Goal: Information Seeking & Learning: Learn about a topic

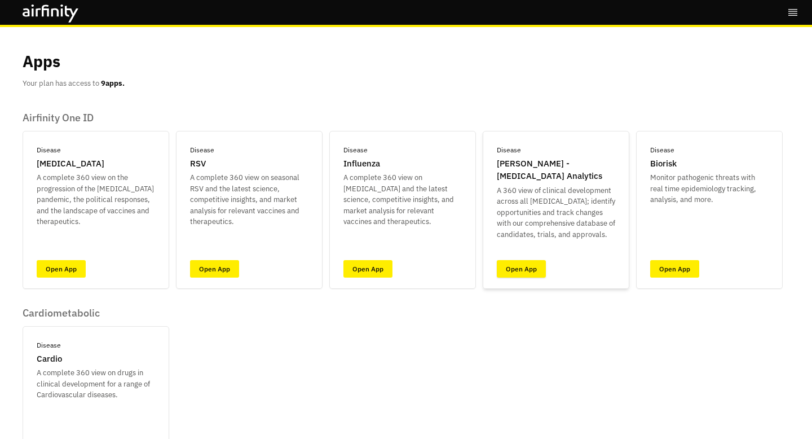
click at [520, 272] on link "Open App" at bounding box center [521, 268] width 49 height 17
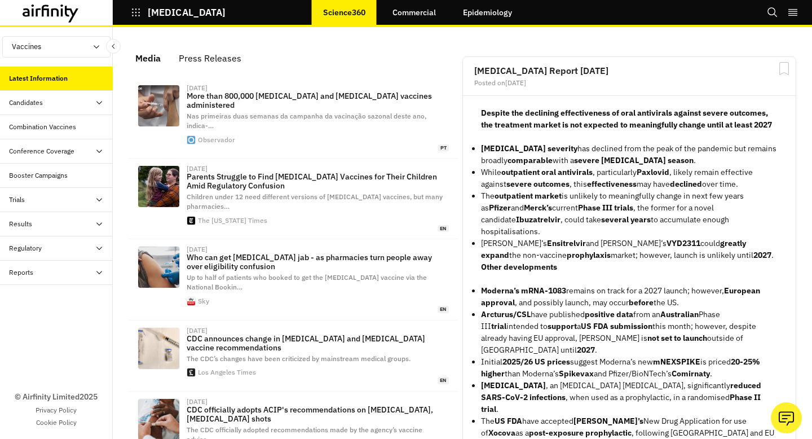
scroll to position [749, 338]
click at [404, 17] on link "Commercial" at bounding box center [414, 12] width 66 height 27
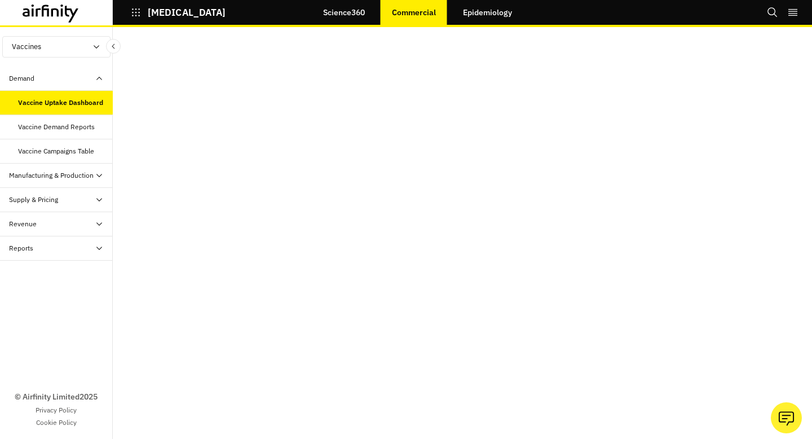
click at [67, 44] on button "Vaccines" at bounding box center [56, 46] width 108 height 21
click at [58, 87] on p "Therapeutics" at bounding box center [33, 89] width 61 height 21
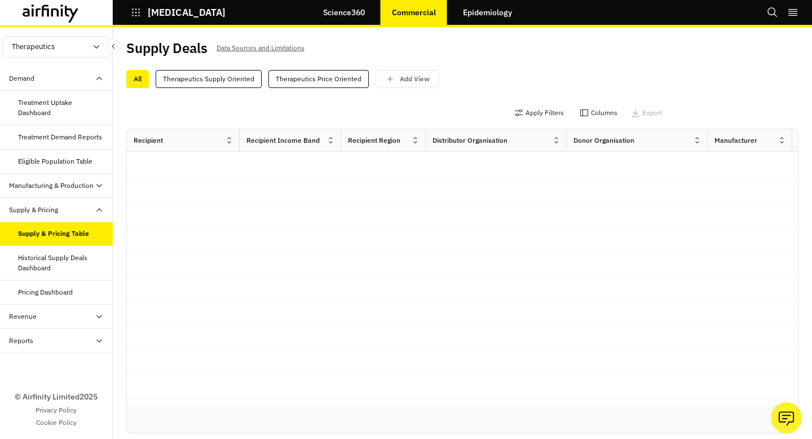
click at [258, 48] on p "Data Sources and Limitations" at bounding box center [261, 48] width 88 height 12
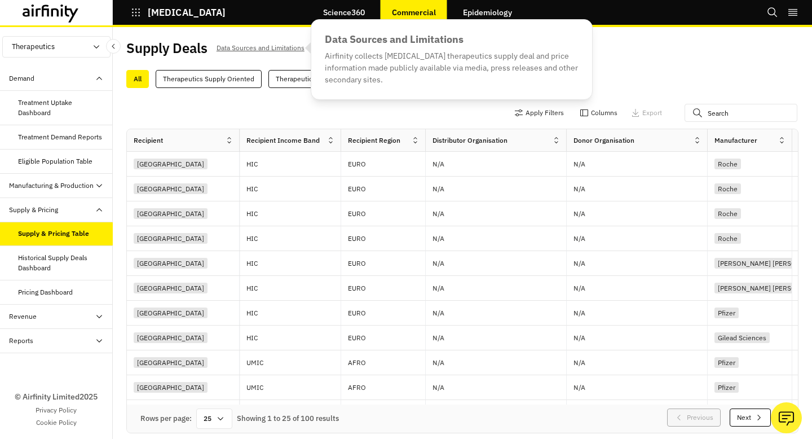
click at [80, 46] on button "Therapeutics" at bounding box center [56, 46] width 108 height 21
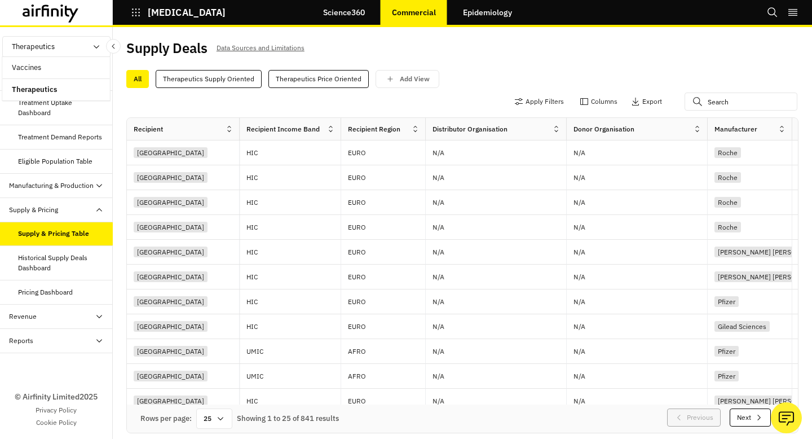
click at [151, 14] on p "COVID-19" at bounding box center [187, 12] width 78 height 10
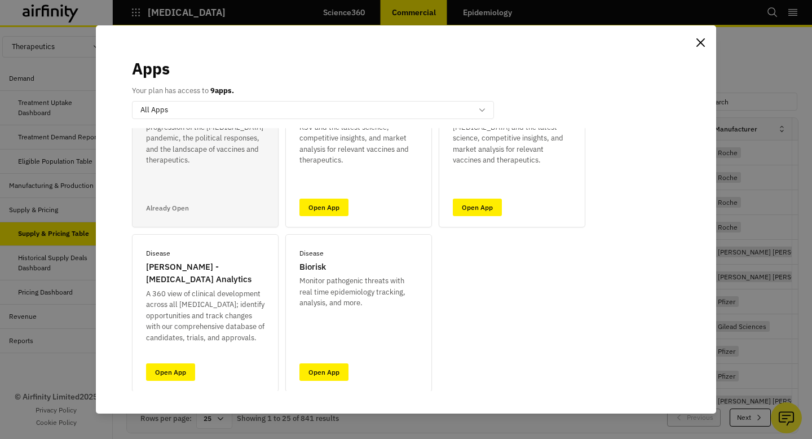
scroll to position [85, 0]
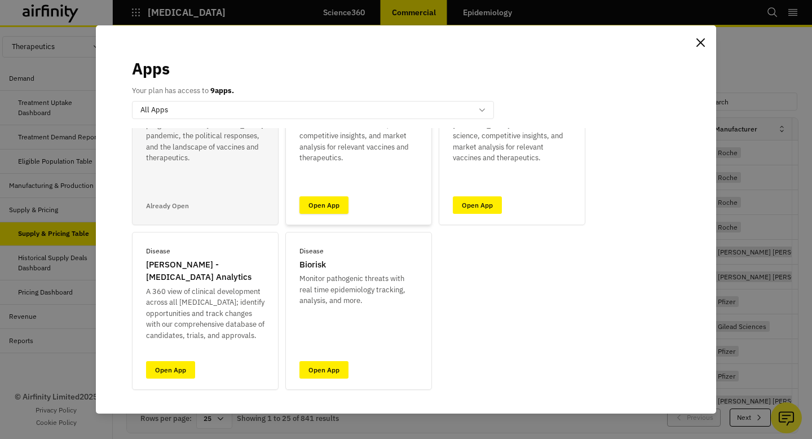
click at [324, 196] on link "Open App" at bounding box center [324, 204] width 49 height 17
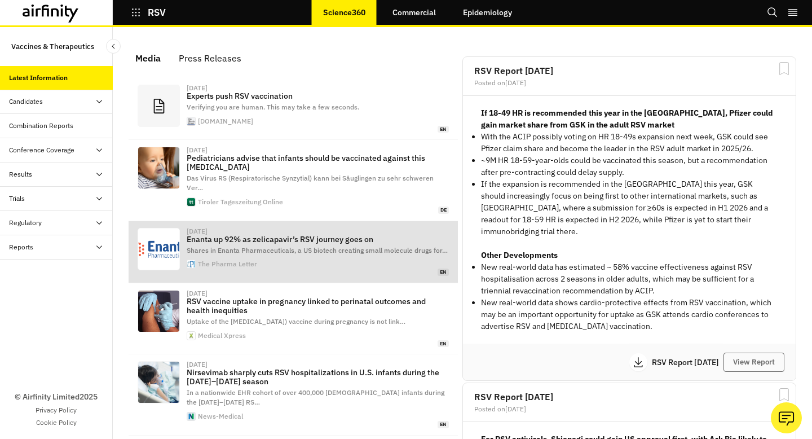
scroll to position [749, 338]
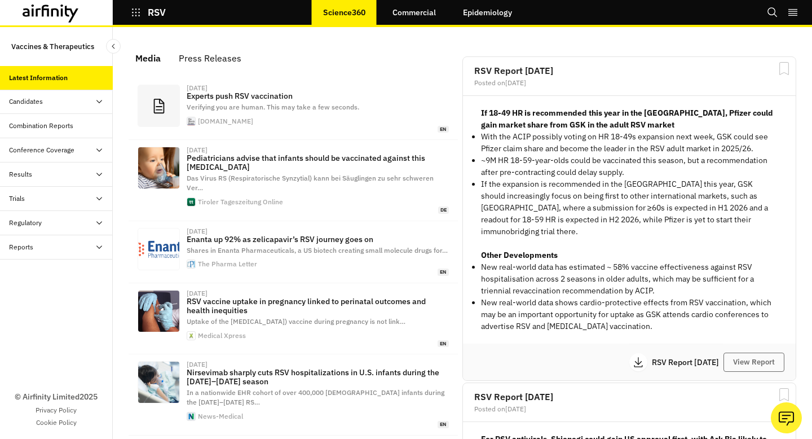
click at [397, 16] on link "Commercial" at bounding box center [414, 12] width 66 height 27
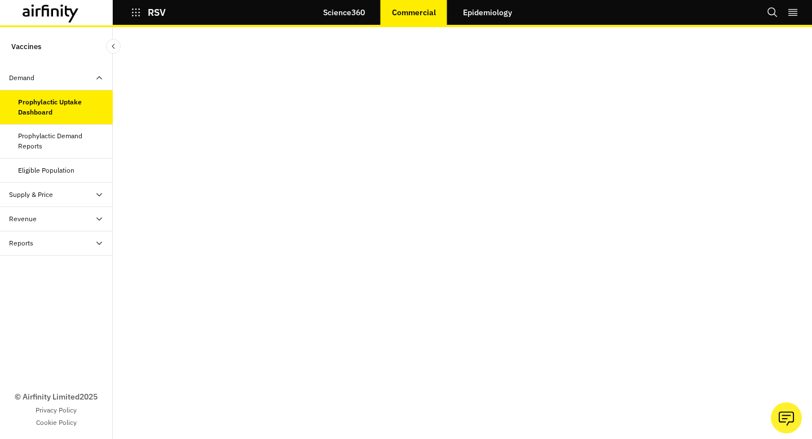
click at [42, 198] on div "Supply & Price" at bounding box center [31, 195] width 44 height 10
click at [41, 222] on div "Pricing Table" at bounding box center [37, 219] width 38 height 10
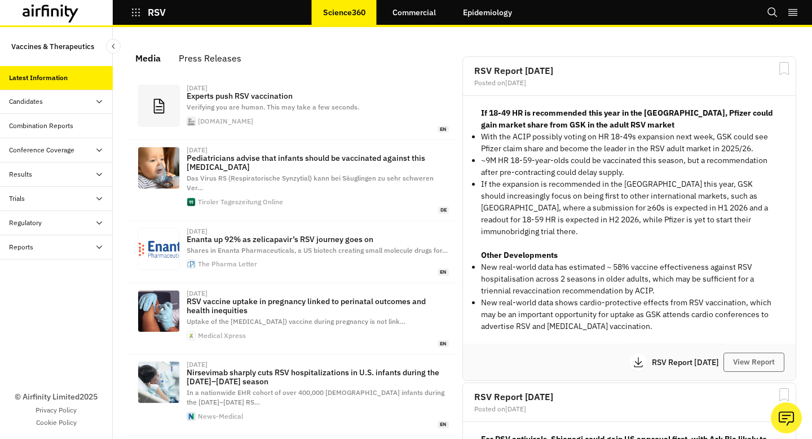
scroll to position [749, 338]
click at [426, 7] on link "Commercial" at bounding box center [414, 12] width 66 height 27
